Goal: Book appointment/travel/reservation: Book appointment/travel/reservation

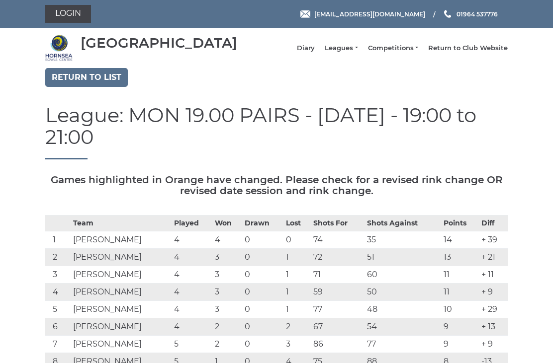
click at [75, 11] on link "Login" at bounding box center [68, 14] width 46 height 18
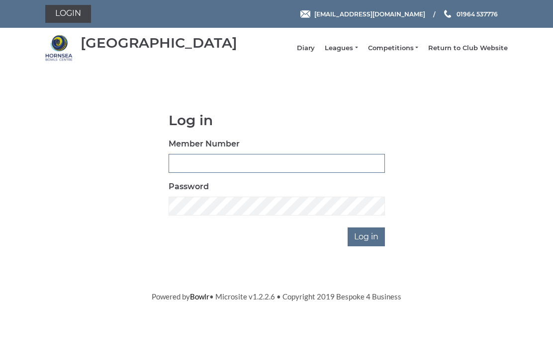
click at [220, 164] on input "Member Number" at bounding box center [276, 163] width 216 height 19
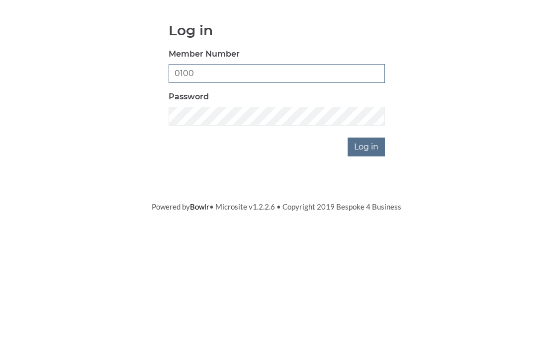
type input "0100"
click at [375, 228] on input "Log in" at bounding box center [365, 237] width 37 height 19
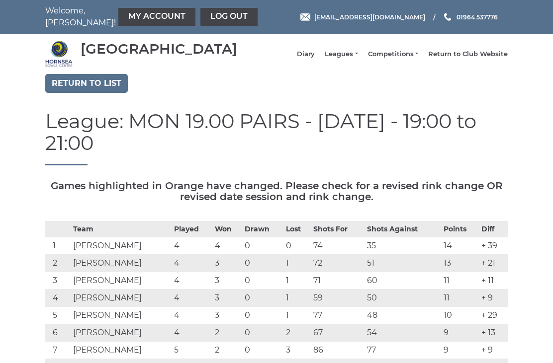
click at [315, 56] on link "Diary" at bounding box center [306, 54] width 18 height 9
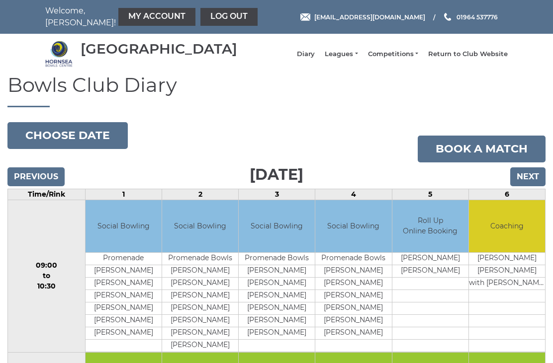
click at [74, 144] on button "Choose date" at bounding box center [67, 135] width 120 height 27
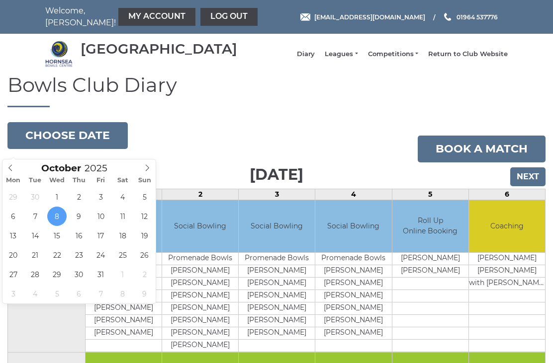
type input "[DATE]"
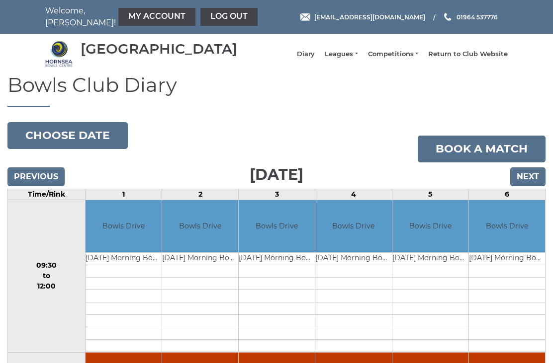
click at [72, 144] on button "Choose date" at bounding box center [67, 135] width 120 height 27
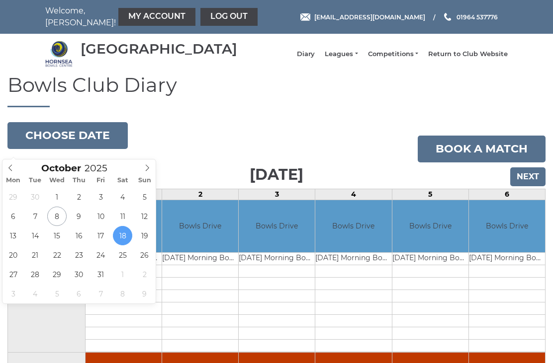
type input "[DATE]"
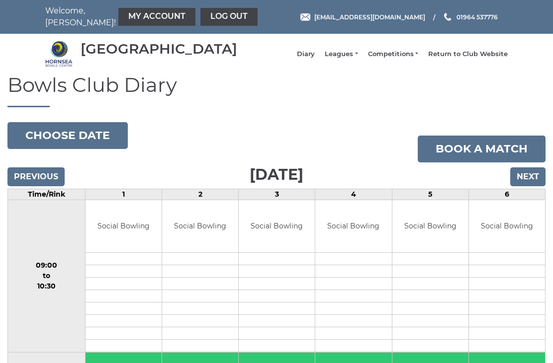
click at [536, 185] on input "Next" at bounding box center [527, 176] width 35 height 19
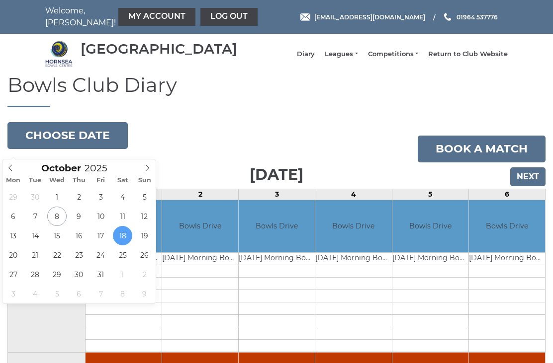
type input "[DATE]"
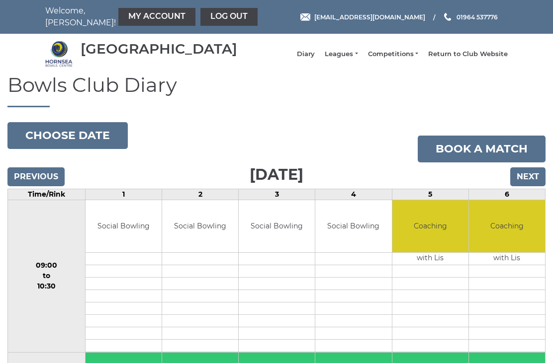
click at [76, 141] on button "Choose date" at bounding box center [67, 135] width 120 height 27
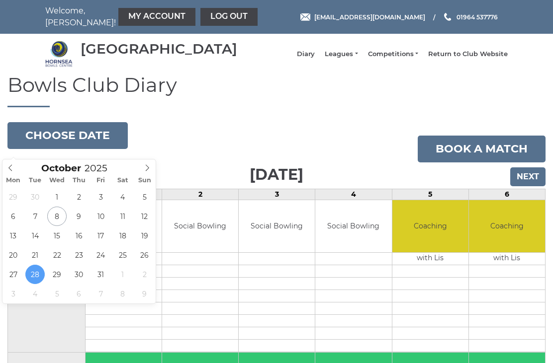
type input "2025-10-13"
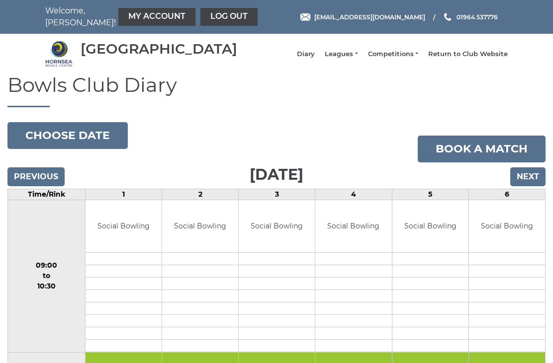
click at [50, 148] on button "Choose date" at bounding box center [67, 135] width 120 height 27
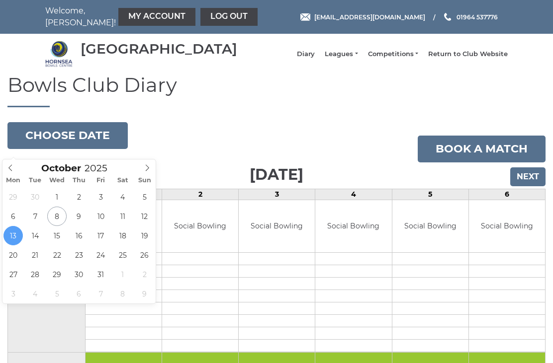
type input "[DATE]"
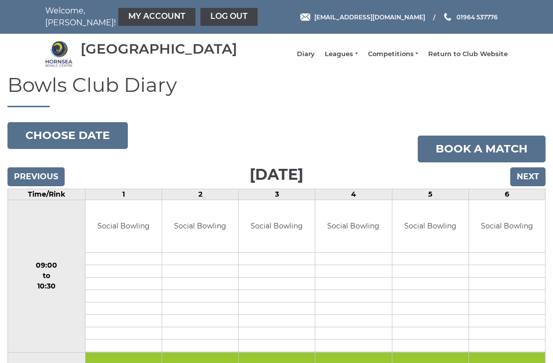
click at [82, 144] on button "Choose date" at bounding box center [67, 135] width 120 height 27
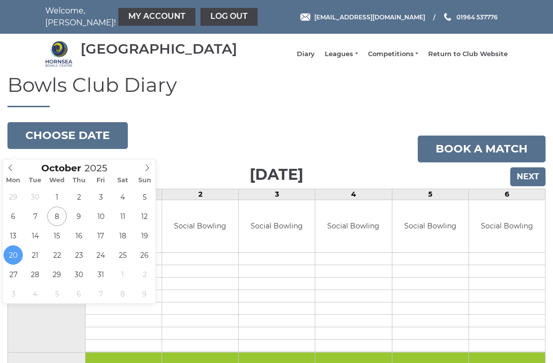
type input "2025-10-16"
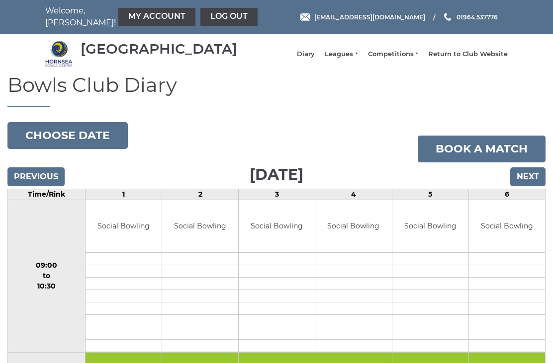
click at [134, 25] on link "My Account" at bounding box center [156, 17] width 77 height 18
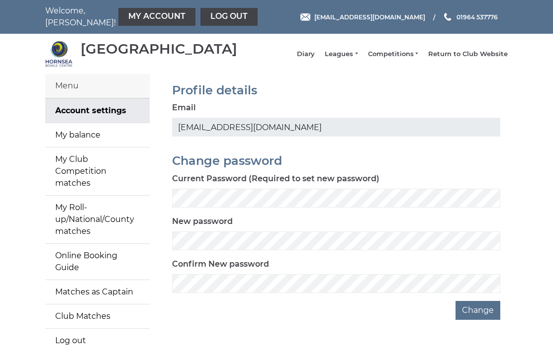
click at [87, 213] on link "My Roll-up/National/County matches" at bounding box center [97, 220] width 104 height 48
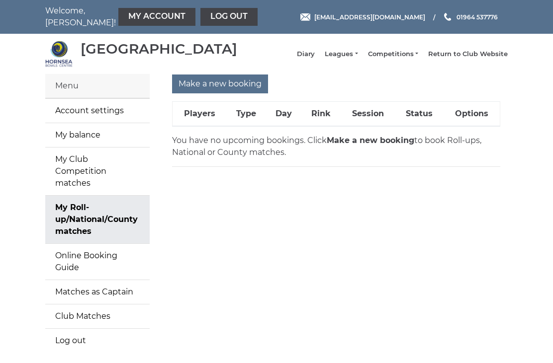
click at [220, 88] on input "Make a new booking" at bounding box center [220, 84] width 96 height 19
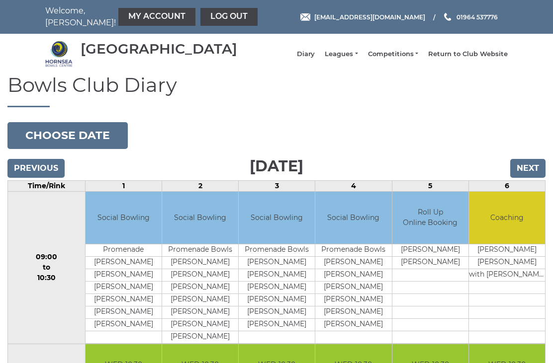
click at [75, 145] on button "Choose date" at bounding box center [67, 135] width 120 height 27
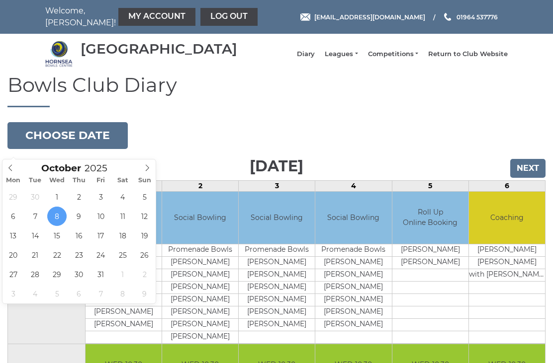
type input "[DATE]"
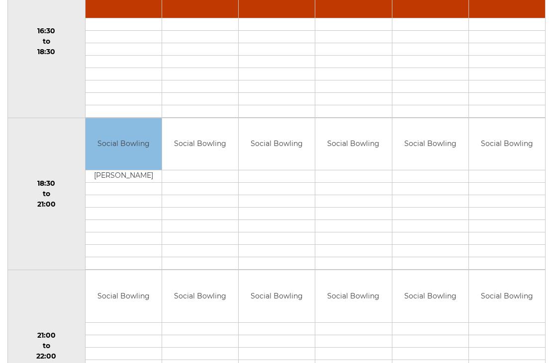
scroll to position [896, 0]
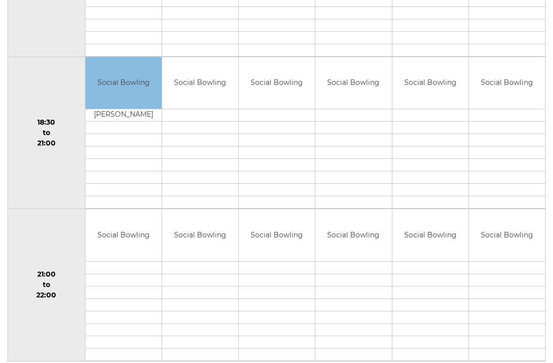
click at [0, 0] on link "Book slot" at bounding box center [0, 0] width 0 height 0
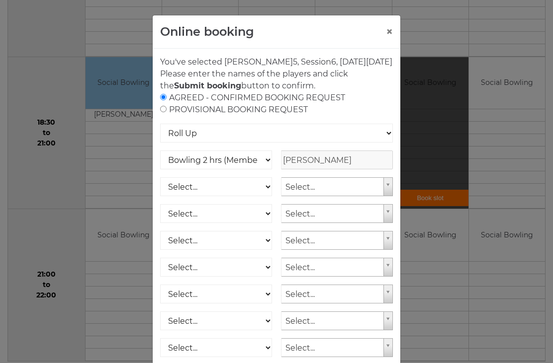
click at [166, 112] on input "radio" at bounding box center [163, 109] width 6 height 6
radio input "true"
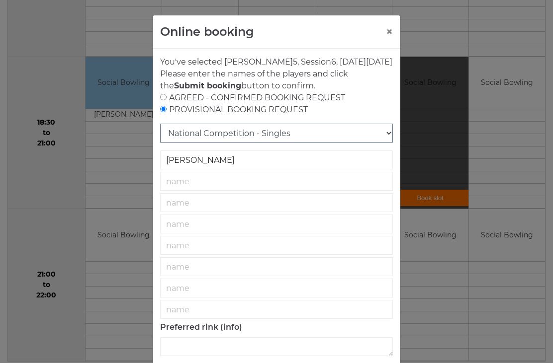
click at [380, 143] on select "National Competition - Singles National Competition - Pairs National Competitio…" at bounding box center [276, 133] width 233 height 19
select select "27"
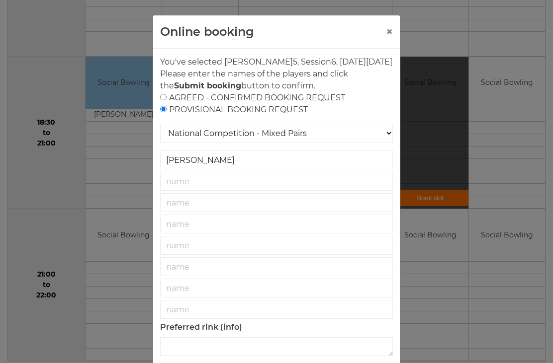
click at [386, 32] on button "×" at bounding box center [389, 32] width 7 height 12
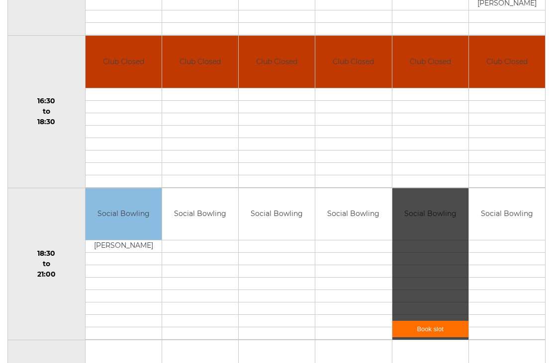
scroll to position [765, 0]
click at [431, 335] on link "Book slot" at bounding box center [430, 329] width 76 height 16
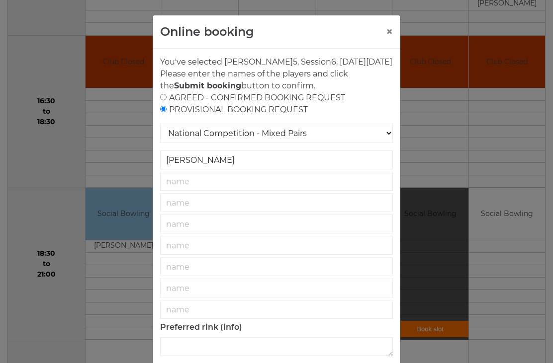
click at [390, 29] on button "×" at bounding box center [389, 32] width 7 height 12
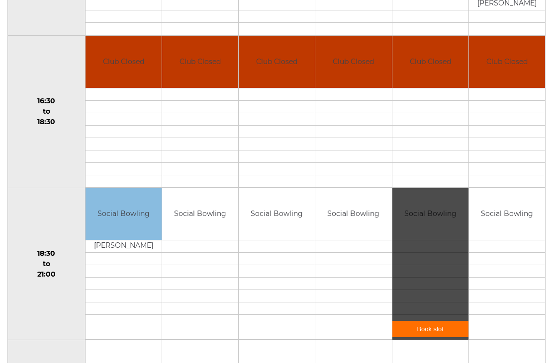
click at [423, 269] on div "Book slot" at bounding box center [430, 264] width 76 height 152
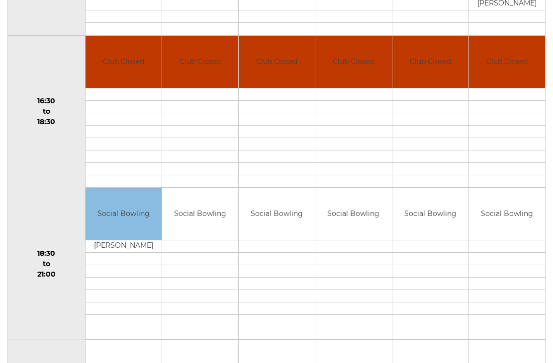
click at [0, 0] on link "Book slot" at bounding box center [0, 0] width 0 height 0
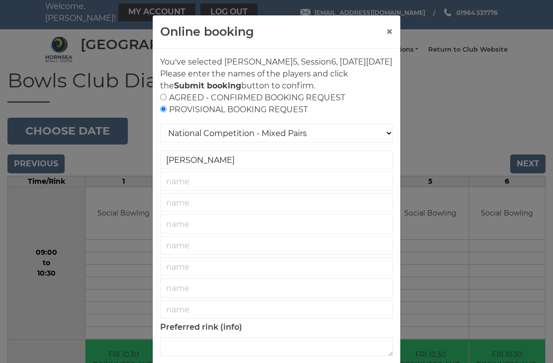
scroll to position [0, 0]
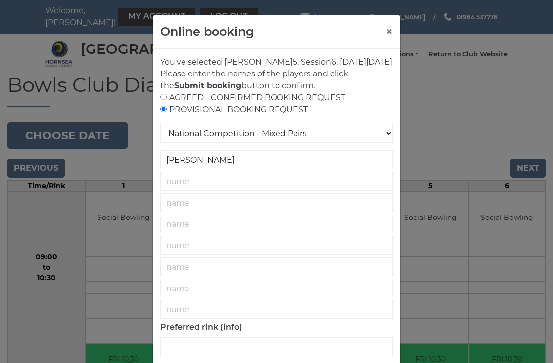
click at [388, 31] on button "×" at bounding box center [389, 32] width 7 height 12
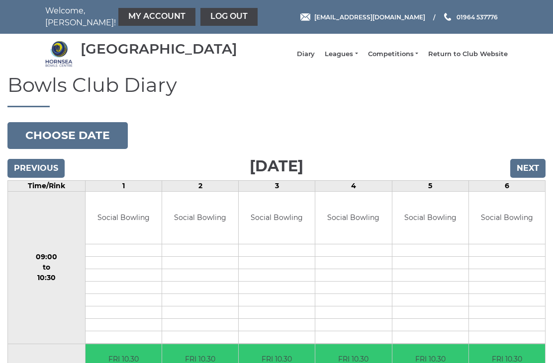
click at [63, 144] on button "Choose date" at bounding box center [67, 135] width 120 height 27
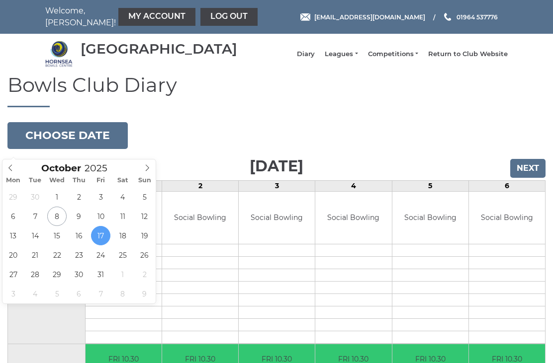
type input "2025-10-16"
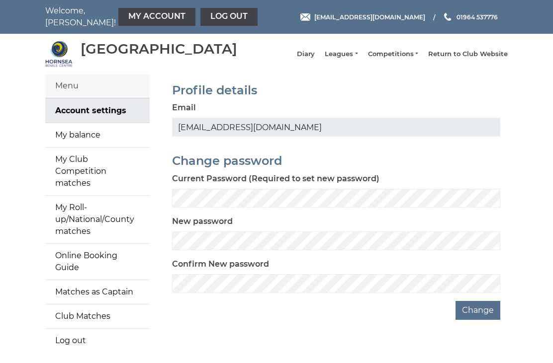
click at [82, 213] on link "My Roll-up/National/County matches" at bounding box center [97, 220] width 104 height 48
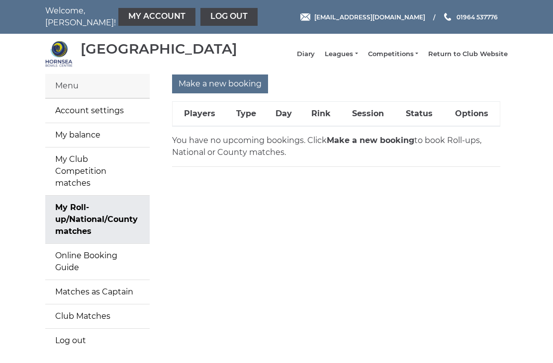
click at [218, 89] on input "Make a new booking" at bounding box center [220, 84] width 96 height 19
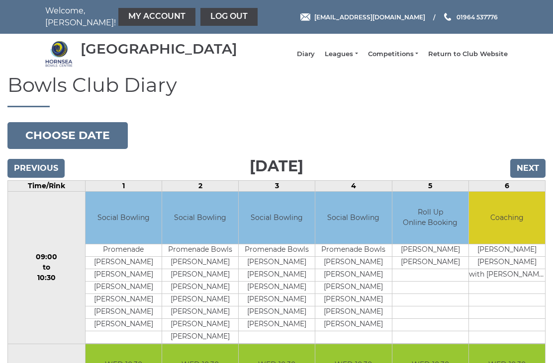
click at [90, 139] on button "Choose date" at bounding box center [67, 135] width 120 height 27
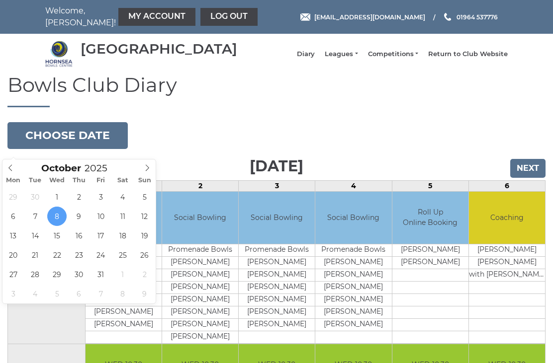
type input "2025-10-17"
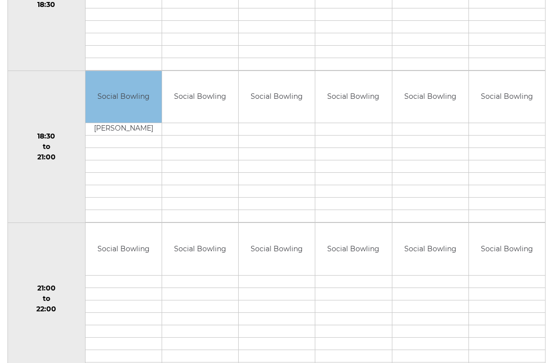
scroll to position [896, 0]
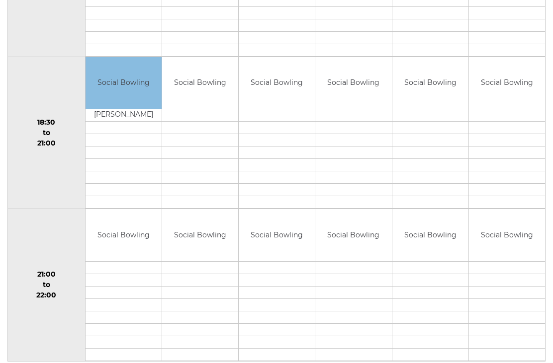
click at [0, 0] on link "Book slot" at bounding box center [0, 0] width 0 height 0
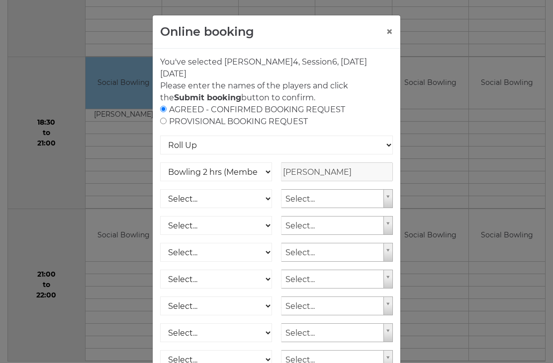
click at [166, 124] on input "radio" at bounding box center [163, 121] width 6 height 6
radio input "true"
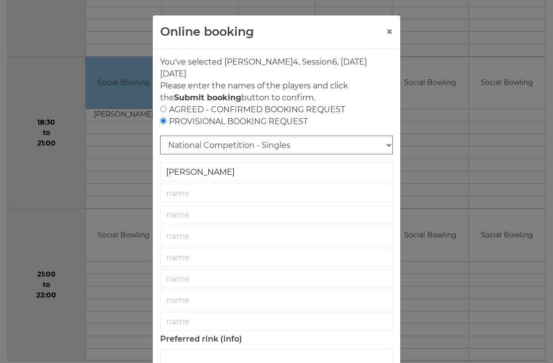
click at [386, 145] on select "National Competition - Singles National Competition - Pairs National Competitio…" at bounding box center [276, 145] width 233 height 19
select select "27"
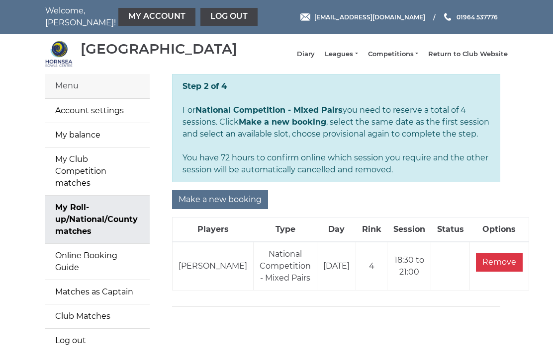
click at [218, 208] on input "Make a new booking" at bounding box center [220, 199] width 96 height 19
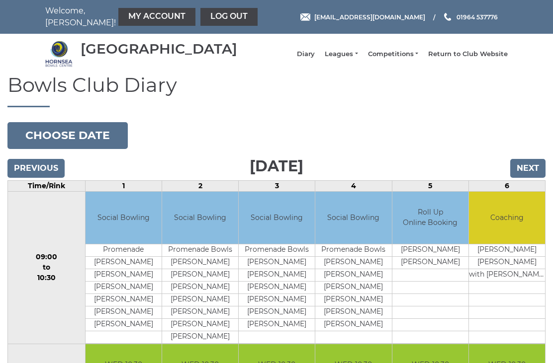
click at [87, 145] on button "Choose date" at bounding box center [67, 135] width 120 height 27
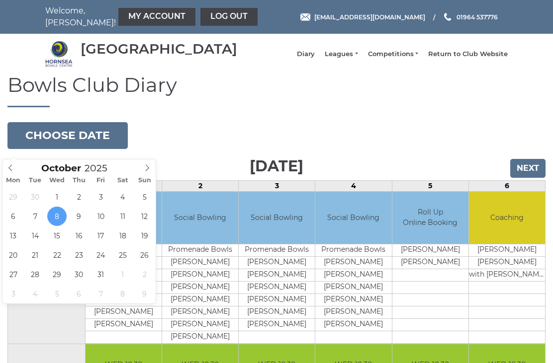
type input "[DATE]"
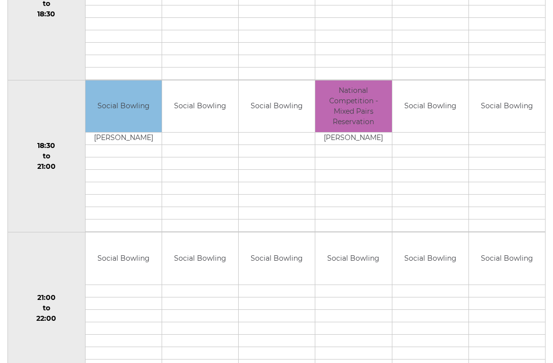
scroll to position [896, 0]
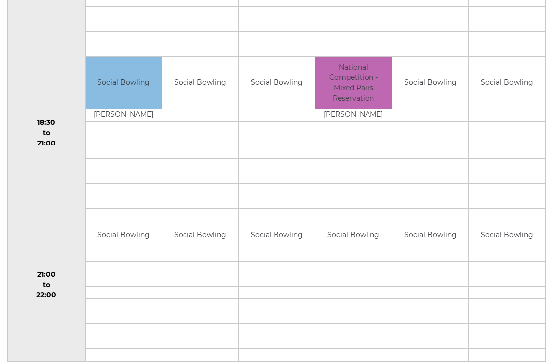
click at [0, 0] on link "Book slot" at bounding box center [0, 0] width 0 height 0
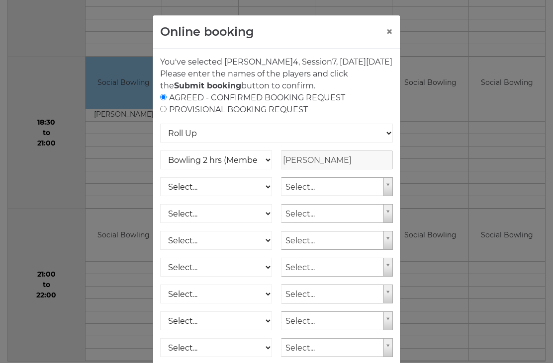
click at [166, 112] on input "radio" at bounding box center [163, 109] width 6 height 6
radio input "true"
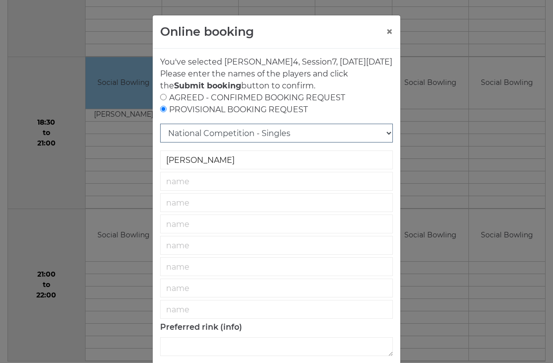
click at [389, 143] on select "National Competition - Singles National Competition - Pairs National Competitio…" at bounding box center [276, 133] width 233 height 19
select select "27"
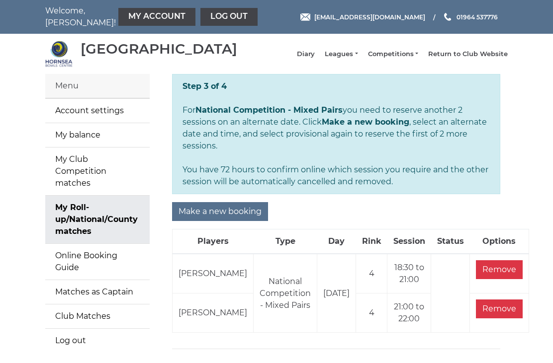
click at [222, 202] on input "Make a new booking" at bounding box center [220, 211] width 96 height 19
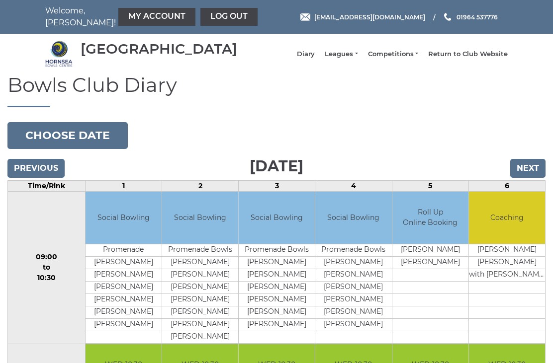
click at [78, 141] on button "Choose date" at bounding box center [67, 135] width 120 height 27
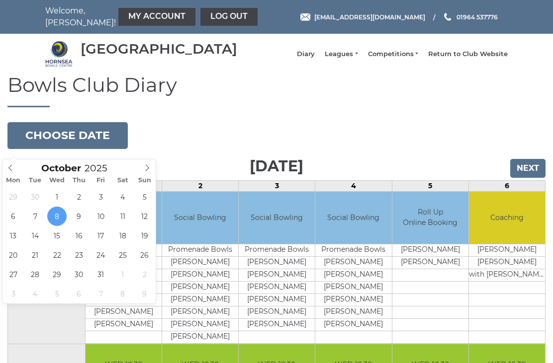
type input "[DATE]"
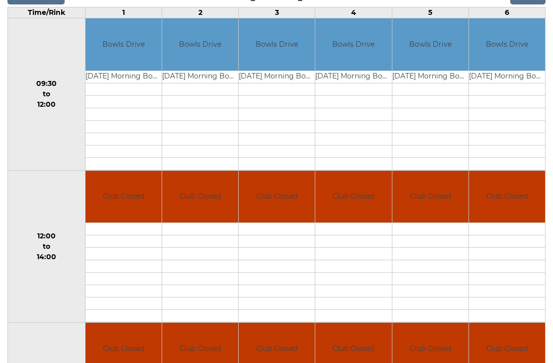
scroll to position [174, 0]
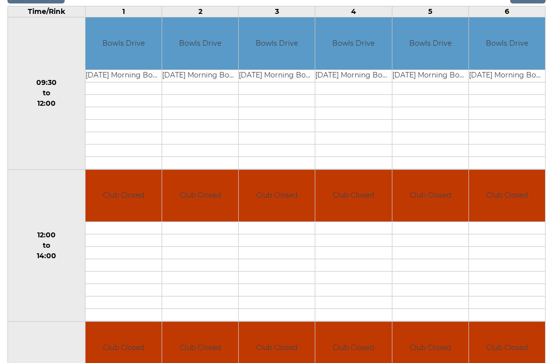
click at [353, 281] on td at bounding box center [353, 278] width 76 height 12
click at [352, 293] on td at bounding box center [353, 291] width 76 height 12
click at [363, 272] on td at bounding box center [353, 266] width 76 height 12
click at [355, 260] on td at bounding box center [353, 253] width 76 height 12
click at [363, 270] on td at bounding box center [353, 266] width 76 height 12
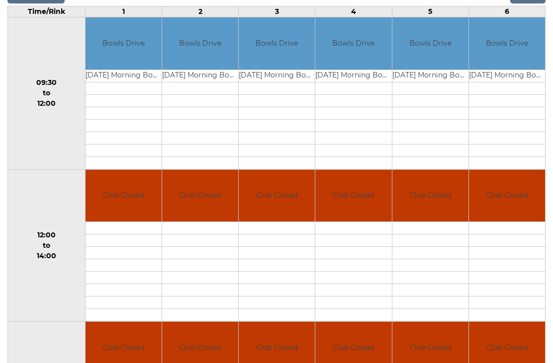
click at [361, 282] on td at bounding box center [353, 278] width 76 height 12
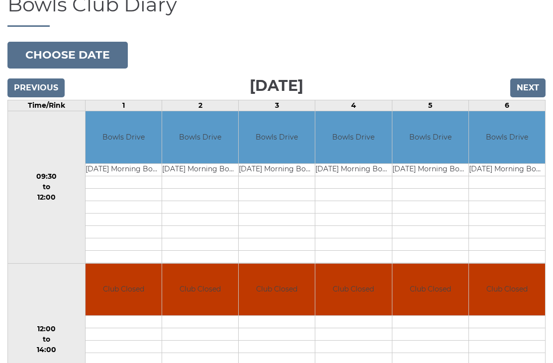
scroll to position [0, 0]
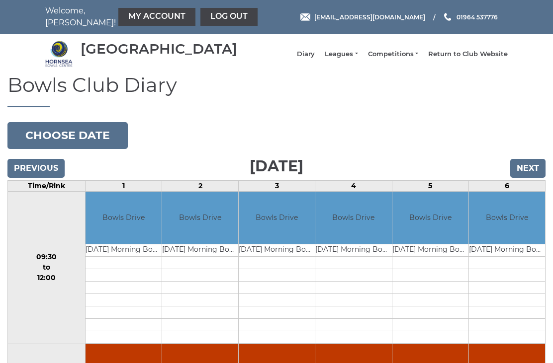
click at [140, 14] on link "My Account" at bounding box center [156, 17] width 77 height 18
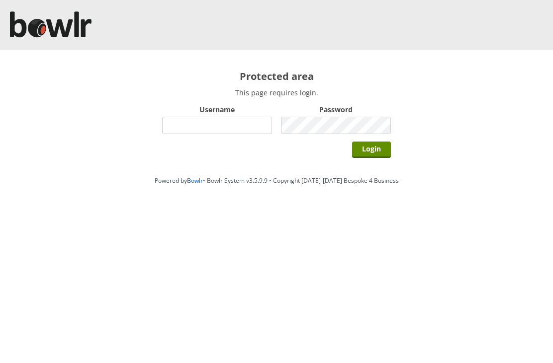
click at [212, 121] on input "Username" at bounding box center [217, 125] width 110 height 17
type input "Hornseaindoorbowlsclub"
click at [375, 153] on input "Login" at bounding box center [371, 150] width 39 height 16
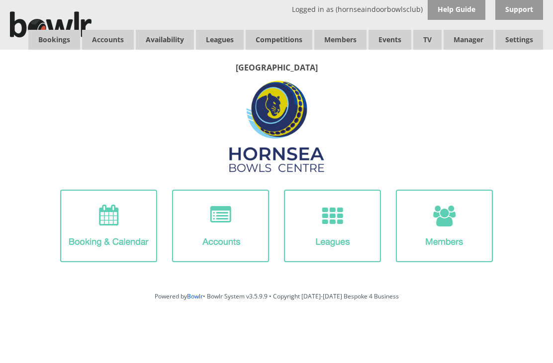
click at [58, 44] on link "Bookings" at bounding box center [54, 40] width 52 height 20
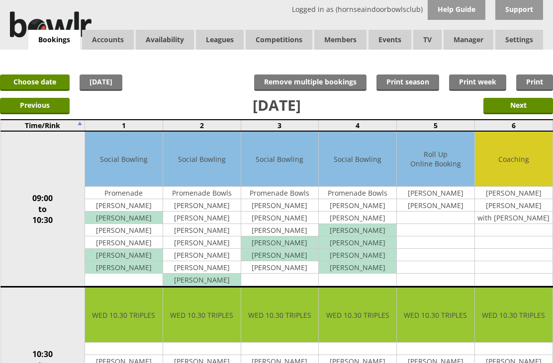
click at [45, 80] on link "Choose date" at bounding box center [35, 83] width 70 height 16
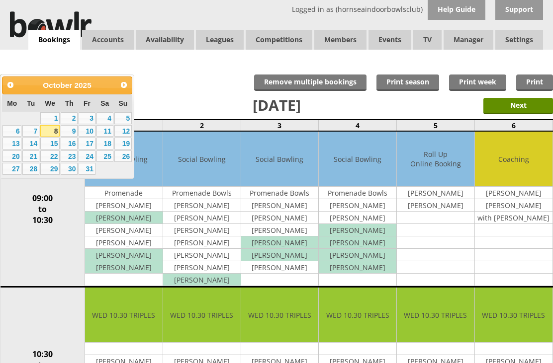
click at [109, 150] on link "18" at bounding box center [104, 144] width 17 height 12
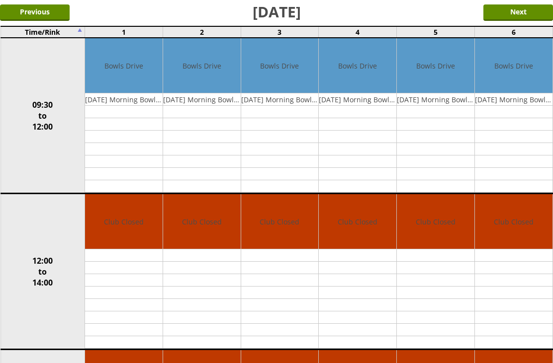
scroll to position [93, 0]
click at [0, 0] on link "Delete" at bounding box center [0, 0] width 0 height 0
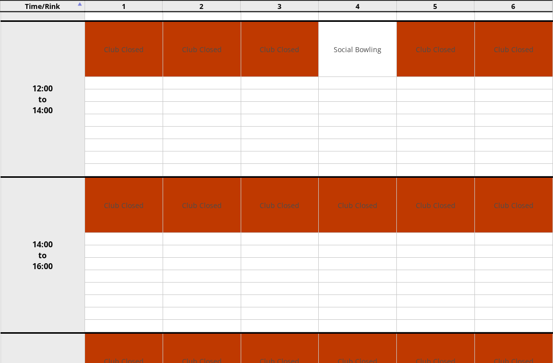
scroll to position [291, 0]
click at [0, 0] on link "Delete" at bounding box center [0, 0] width 0 height 0
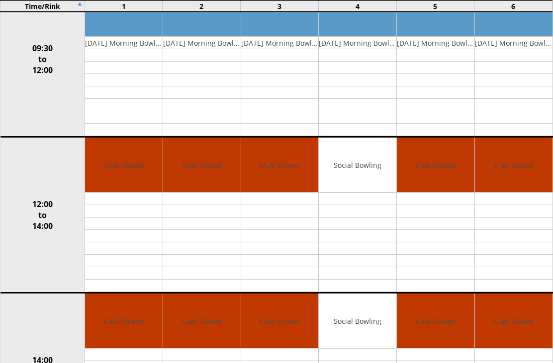
scroll to position [175, 0]
click at [0, 0] on link "Edit" at bounding box center [0, 0] width 0 height 0
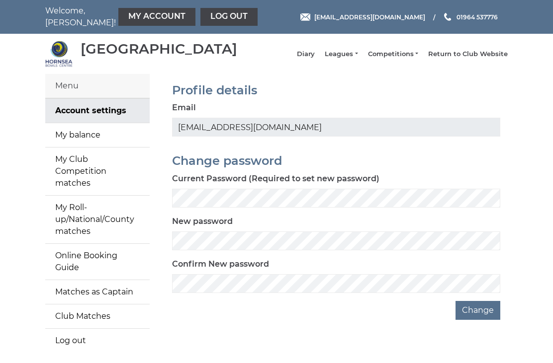
click at [76, 216] on link "My Roll-up/National/County matches" at bounding box center [97, 220] width 104 height 48
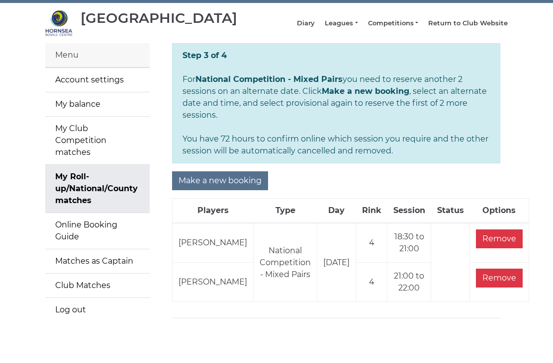
scroll to position [13, 0]
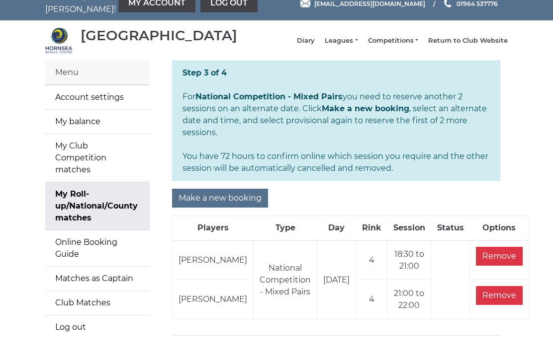
click at [218, 196] on input "Make a new booking" at bounding box center [220, 198] width 96 height 19
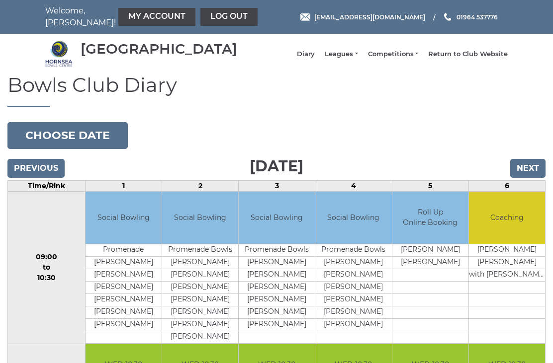
click at [81, 141] on button "Choose date" at bounding box center [67, 135] width 120 height 27
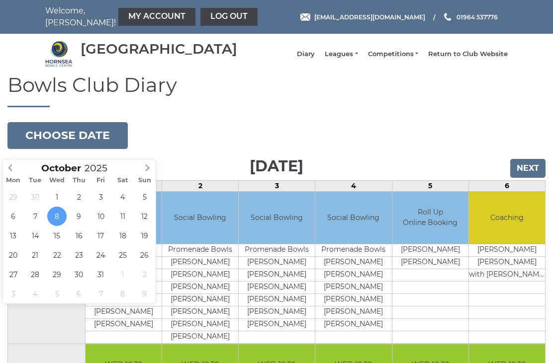
type input "2025-10-18"
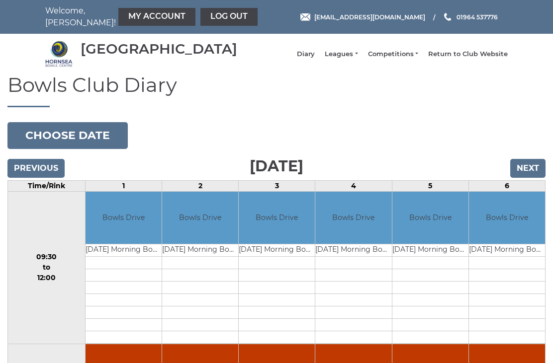
click at [94, 147] on button "Choose date" at bounding box center [67, 135] width 120 height 27
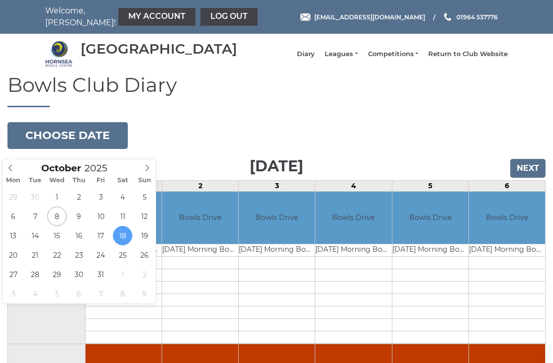
type input "2025-10-11"
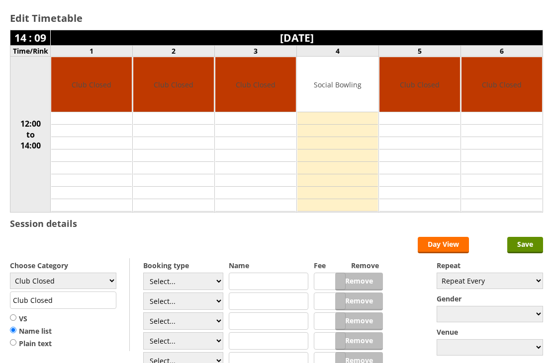
click at [112, 286] on select "Club Closed Singles League Triples League Pairs League Friendly Social Bowling …" at bounding box center [63, 281] width 106 height 16
select select "137"
type input "National Game"
click at [215, 286] on select "Select... Club Competition (Member) Club Competition (Visitor) National (Member…" at bounding box center [183, 281] width 80 height 17
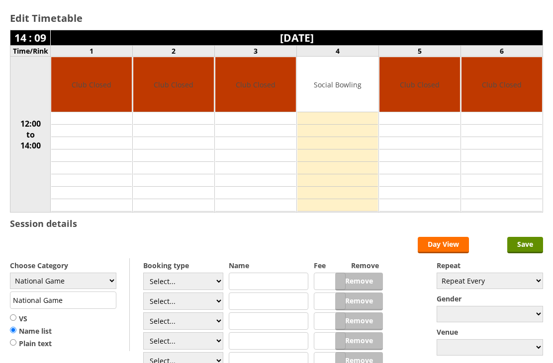
select select "0_46"
type input "0.0000"
click at [258, 282] on input "text" at bounding box center [269, 281] width 80 height 17
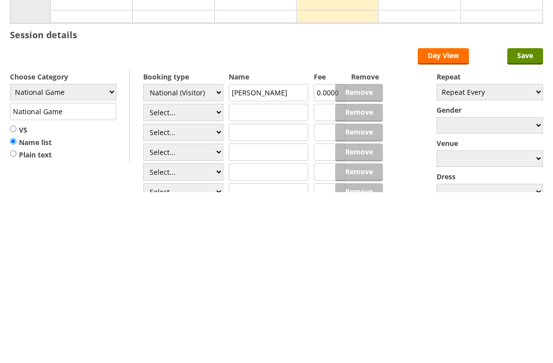
type input "[PERSON_NAME]"
click at [531, 219] on input "Save" at bounding box center [525, 227] width 36 height 16
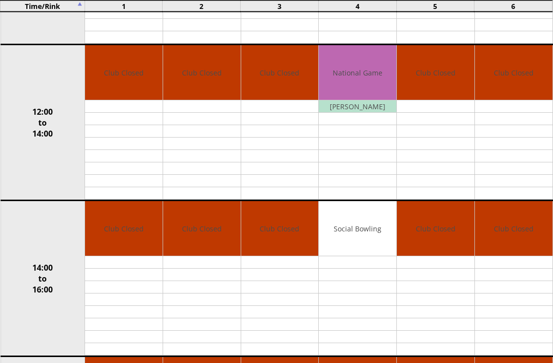
scroll to position [242, 0]
click at [0, 0] on link "Edit" at bounding box center [0, 0] width 0 height 0
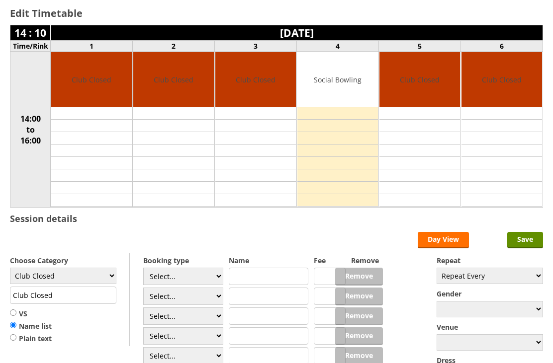
scroll to position [74, 0]
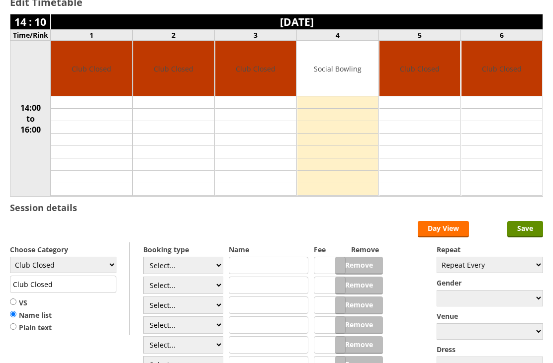
click at [108, 270] on select "Club Closed Singles League Triples League Pairs League Friendly Social Bowling …" at bounding box center [63, 265] width 106 height 16
click at [109, 268] on select "Club Closed Singles League Triples League Pairs League Friendly Social Bowling …" at bounding box center [63, 265] width 106 height 16
select select "137"
type input "National Game"
click at [213, 269] on select "Select... Club Competition (Member) Club Competition (Visitor) National (Member…" at bounding box center [183, 265] width 80 height 17
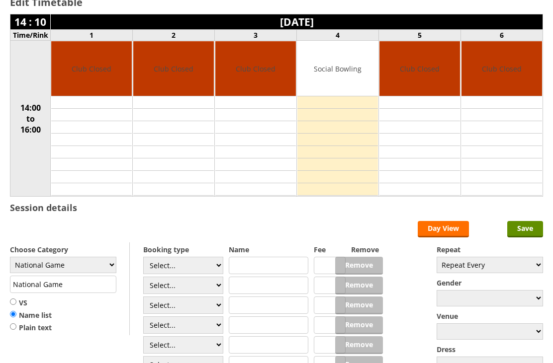
select select "0_46"
type input "0.0000"
click at [243, 271] on input "text" at bounding box center [269, 265] width 80 height 17
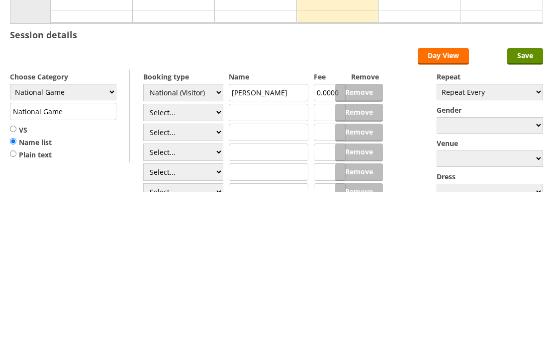
type input "[PERSON_NAME]"
click at [529, 219] on input "Save" at bounding box center [525, 227] width 36 height 16
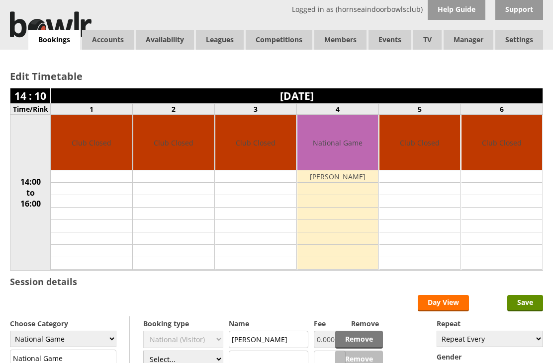
click at [0, 0] on link "Log Out" at bounding box center [0, 0] width 0 height 0
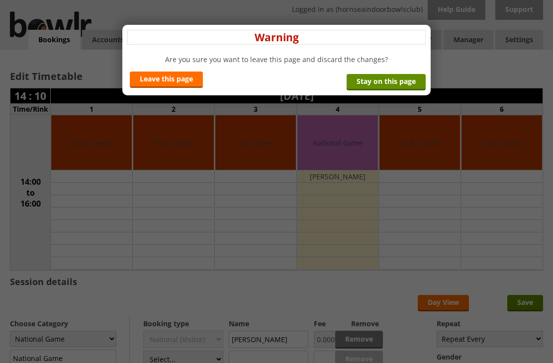
click at [167, 88] on link "Leave this page" at bounding box center [166, 80] width 73 height 16
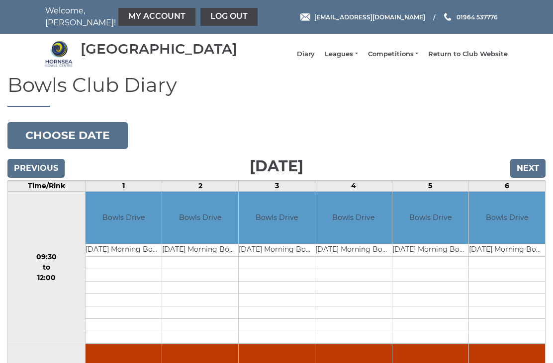
click at [91, 147] on button "Choose date" at bounding box center [67, 135] width 120 height 27
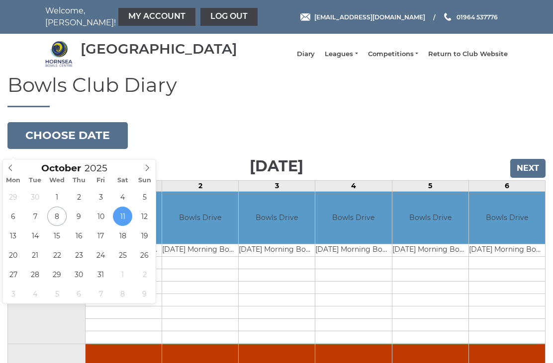
type input "[DATE]"
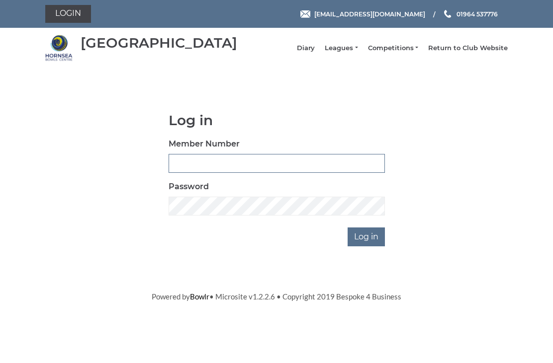
click at [202, 164] on input "Member Number" at bounding box center [276, 163] width 216 height 19
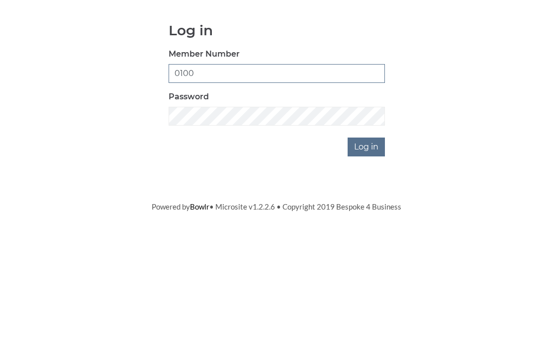
type input "0100"
click at [369, 228] on input "Log in" at bounding box center [365, 237] width 37 height 19
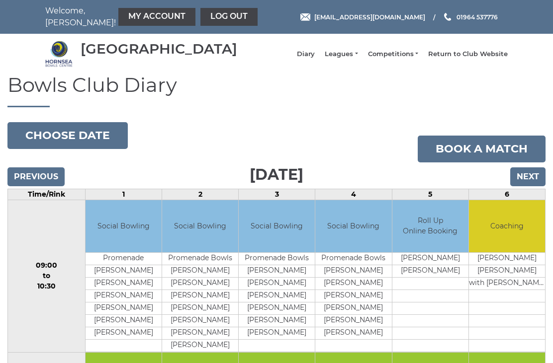
click at [127, 23] on link "My Account" at bounding box center [156, 17] width 77 height 18
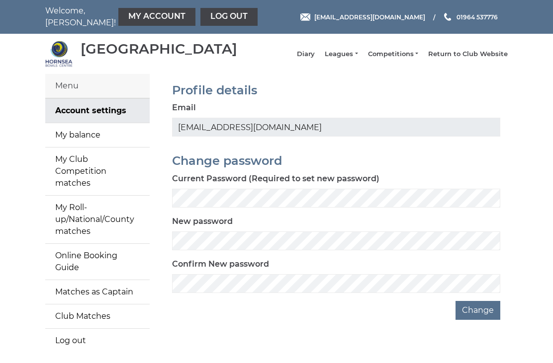
click at [73, 214] on link "My Roll-up/National/County matches" at bounding box center [97, 220] width 104 height 48
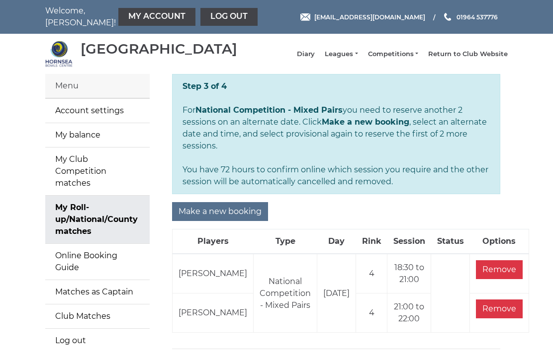
click at [210, 214] on input "Make a new booking" at bounding box center [220, 211] width 96 height 19
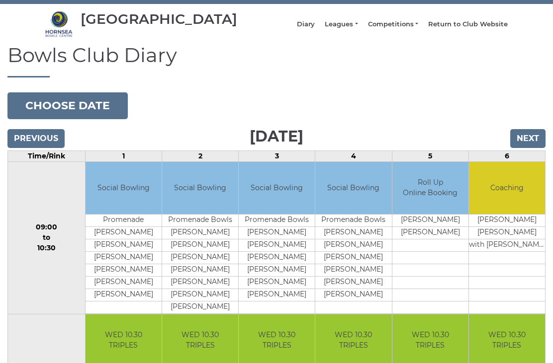
click at [85, 115] on button "Choose date" at bounding box center [67, 106] width 120 height 27
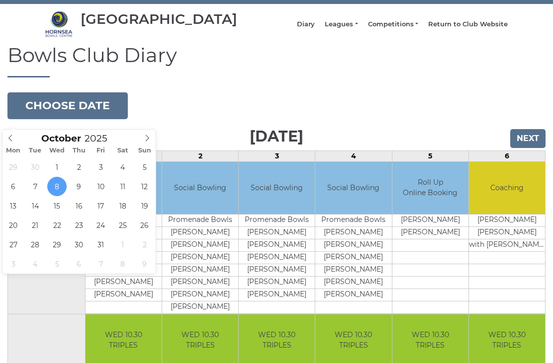
type input "[DATE]"
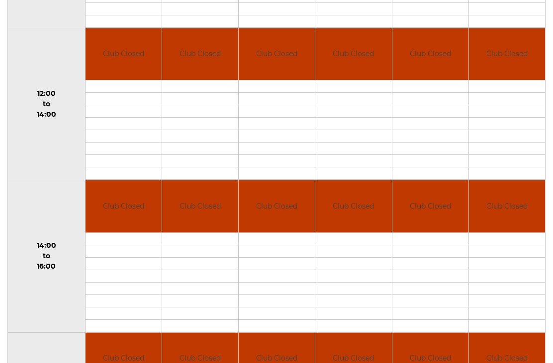
scroll to position [287, 0]
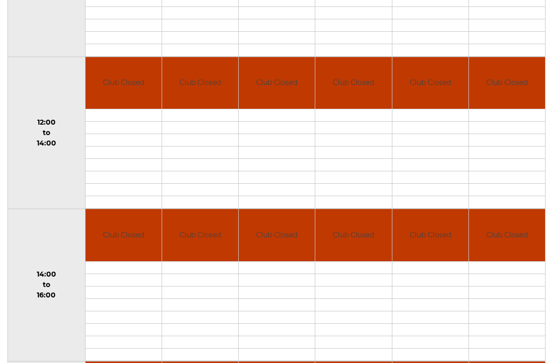
click at [353, 160] on td at bounding box center [353, 153] width 76 height 12
click at [360, 169] on td at bounding box center [353, 166] width 76 height 12
click at [354, 160] on td at bounding box center [353, 153] width 76 height 12
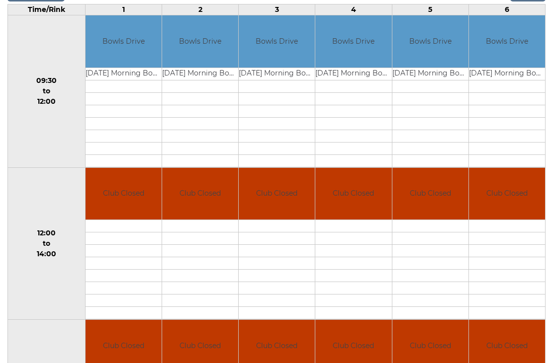
scroll to position [0, 0]
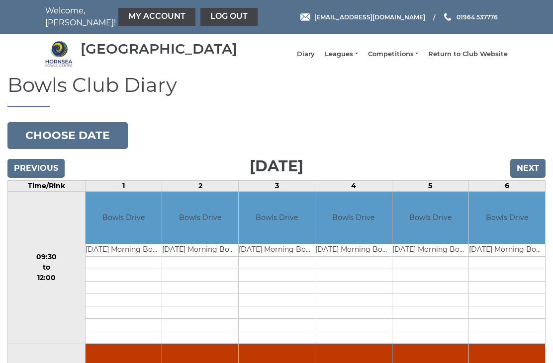
click at [82, 142] on button "Choose date" at bounding box center [67, 135] width 120 height 27
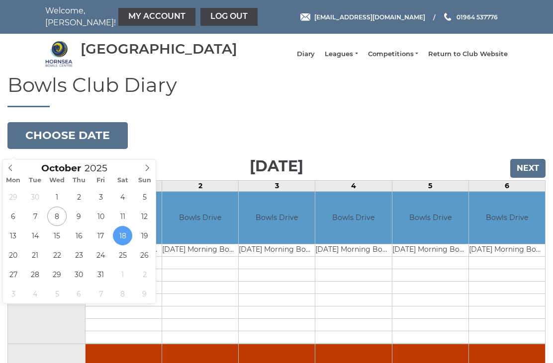
type input "2025-10-17"
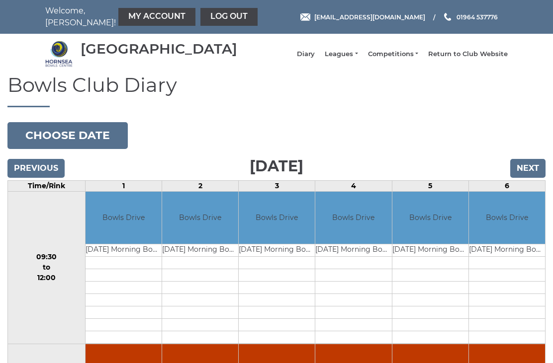
click at [70, 143] on button "Choose date" at bounding box center [67, 135] width 120 height 27
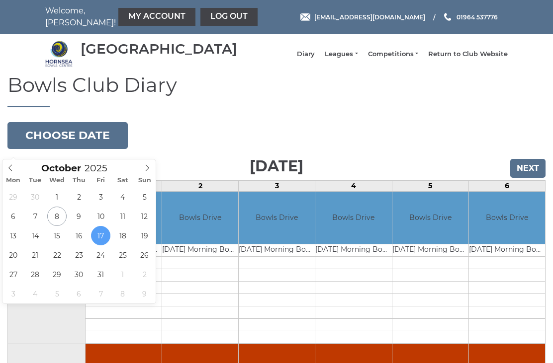
type input "[DATE]"
